Goal: Communication & Community: Answer question/provide support

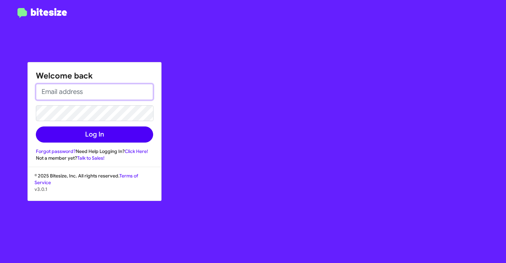
type input "[EMAIL_ADDRESS][DOMAIN_NAME]"
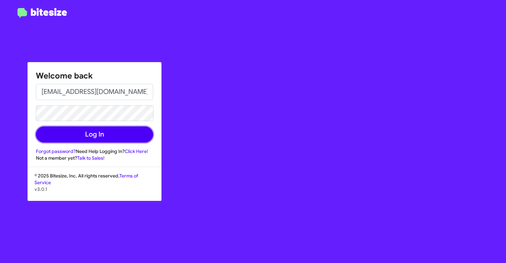
click at [97, 135] on button "Log In" at bounding box center [94, 134] width 117 height 16
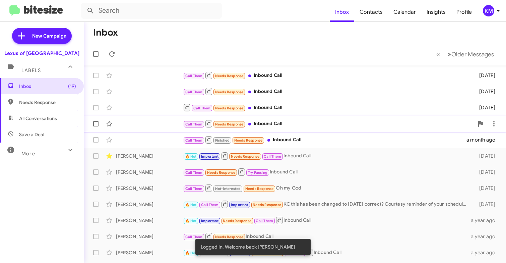
click at [270, 125] on div "Call Them Needs Response Inbound Call" at bounding box center [328, 123] width 291 height 8
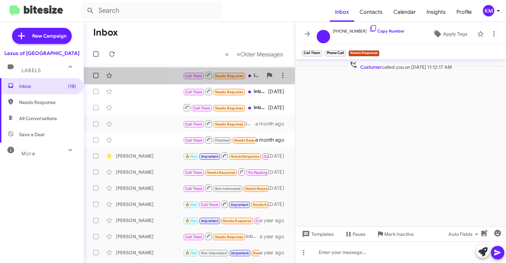
click at [226, 75] on span "Needs Response" at bounding box center [229, 76] width 28 height 4
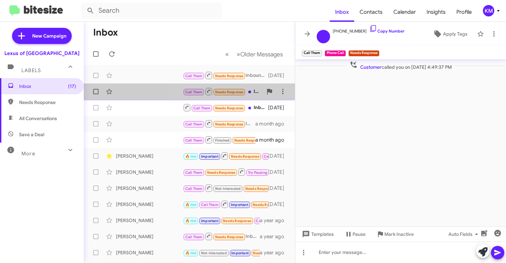
click at [255, 91] on div "Call Them Needs Response Inbound Call" at bounding box center [223, 91] width 80 height 8
